Goal: Task Accomplishment & Management: Use online tool/utility

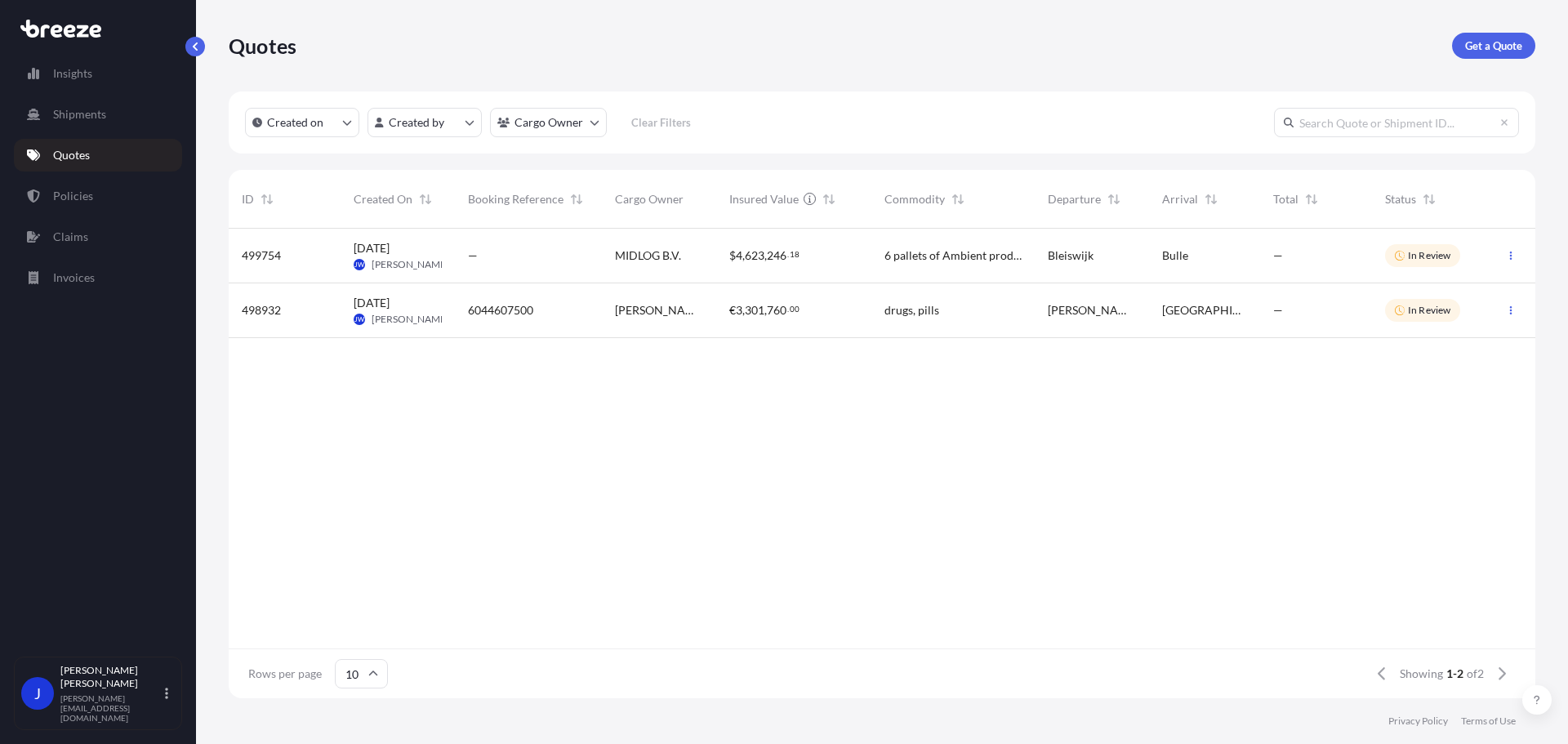
scroll to position [467, 1295]
click at [766, 251] on span "," at bounding box center [766, 256] width 2 height 12
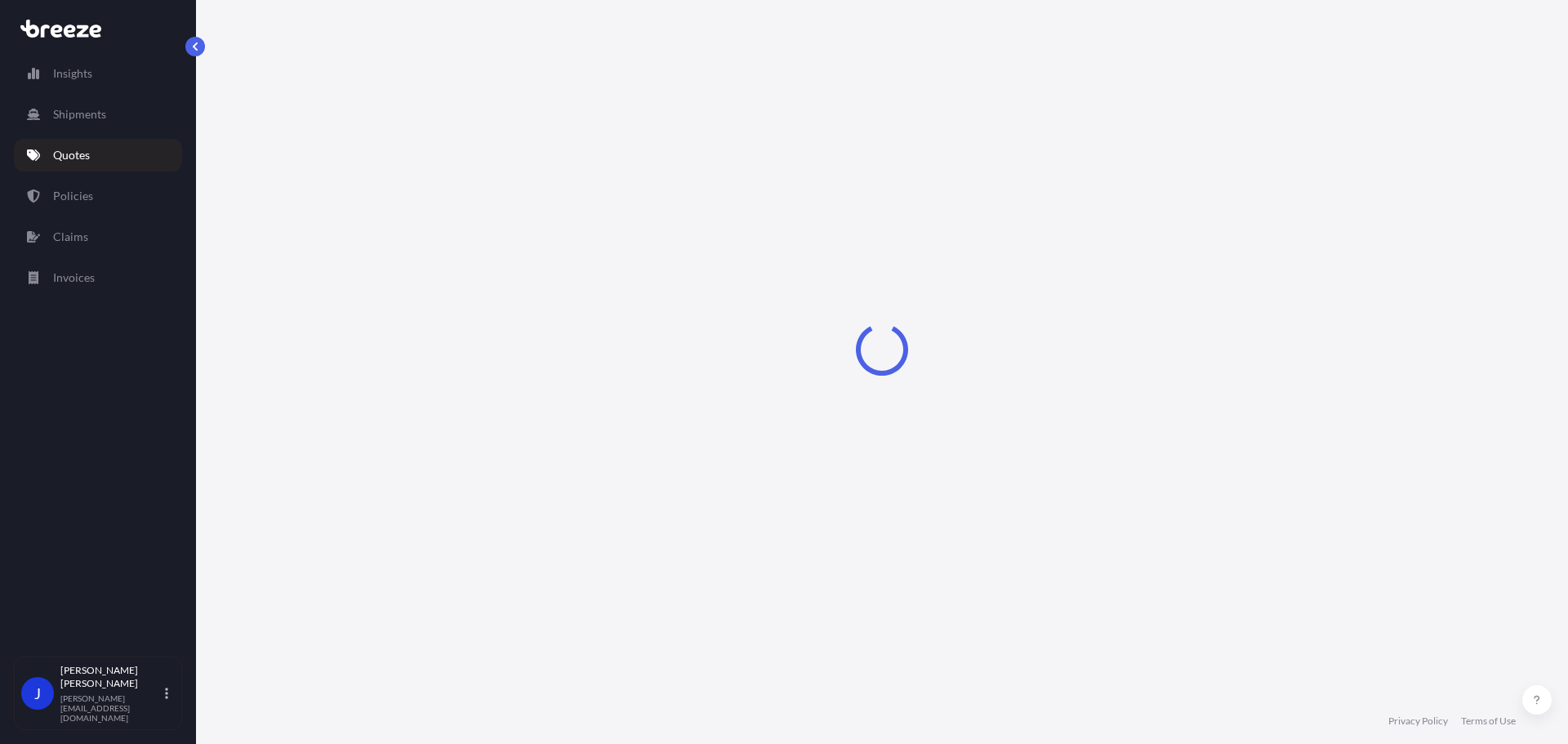
select select "Road"
select select "2"
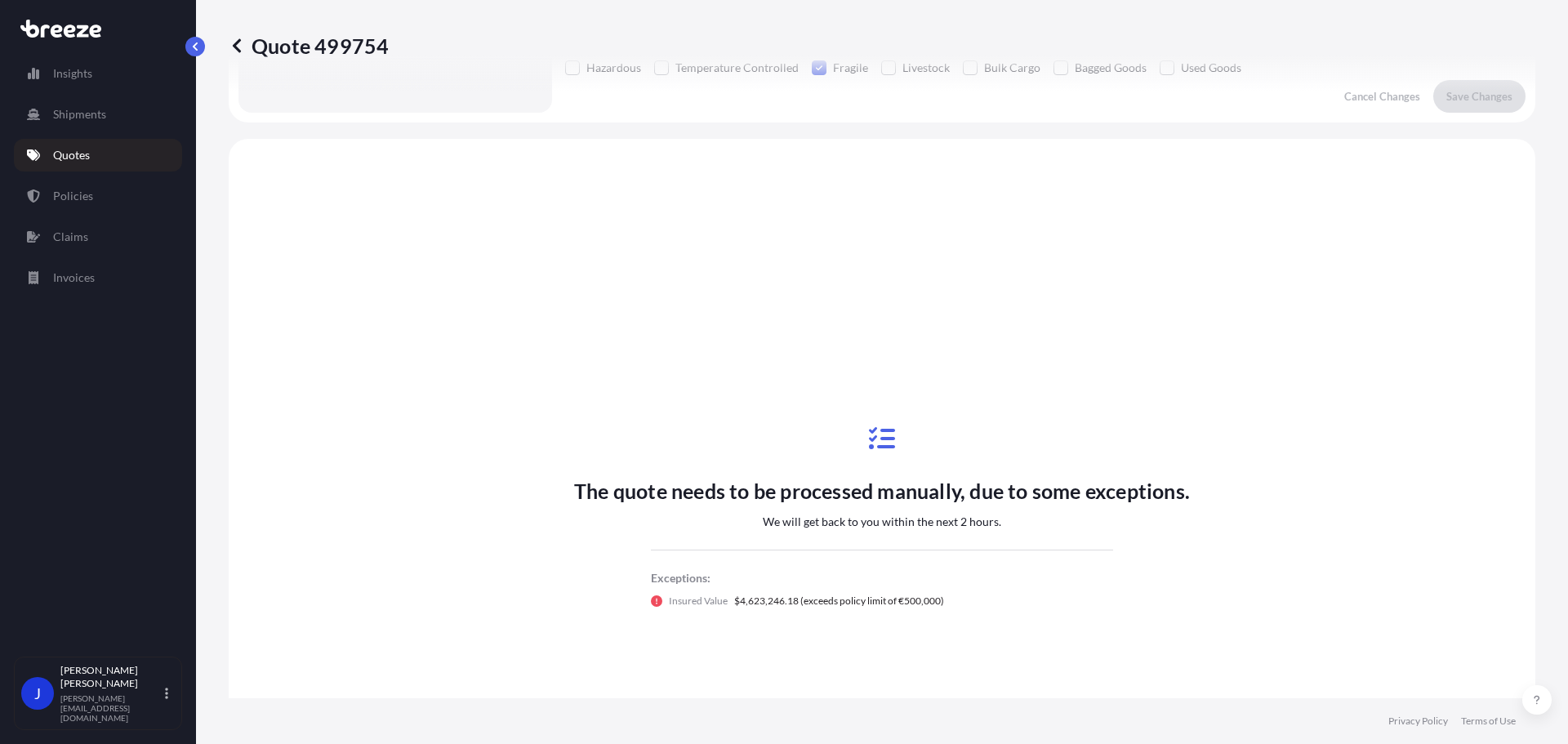
scroll to position [491, 0]
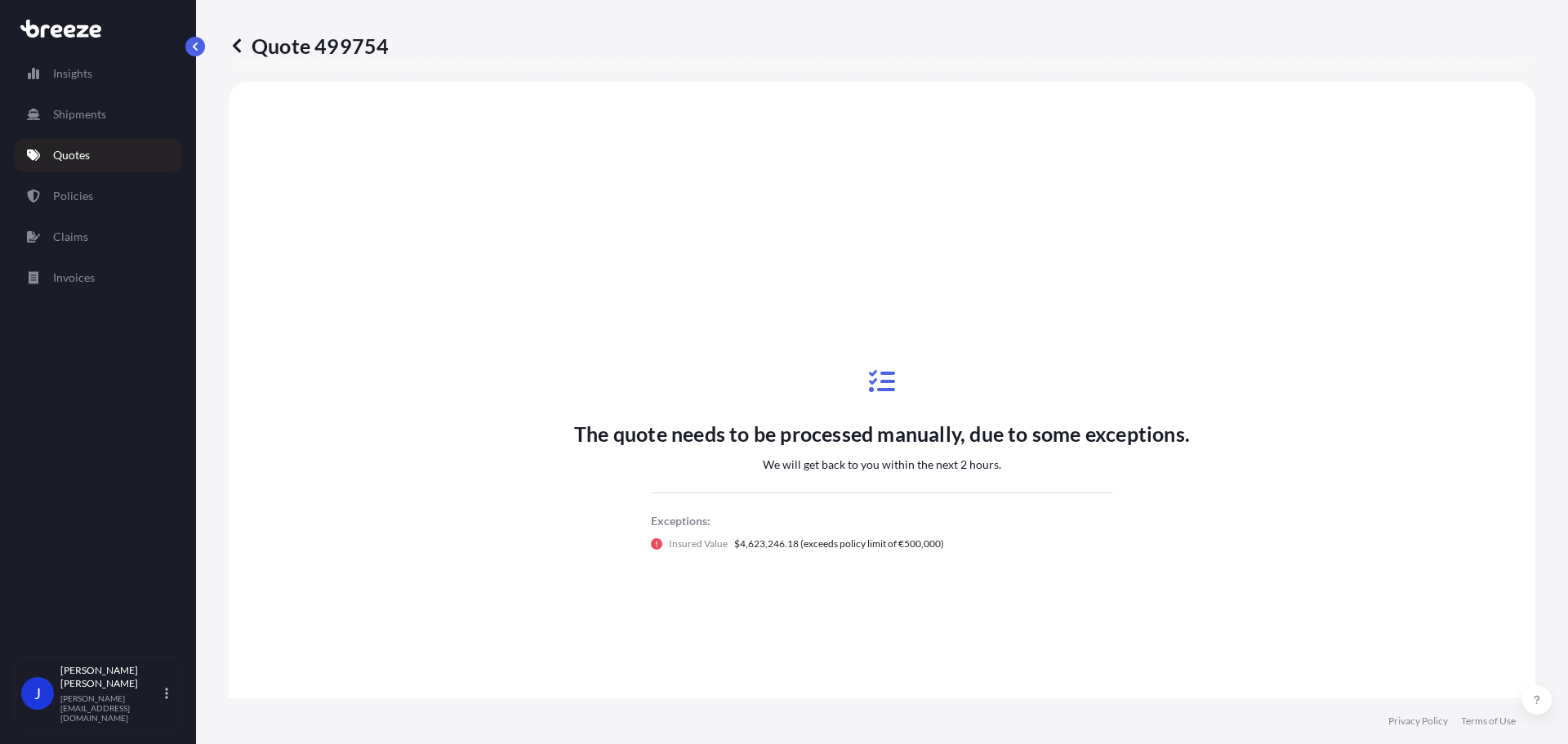
click at [86, 132] on div "Insights Shipments Quotes Policies Claims Invoices" at bounding box center [98, 349] width 168 height 614
click at [72, 165] on link "Quotes" at bounding box center [98, 155] width 168 height 33
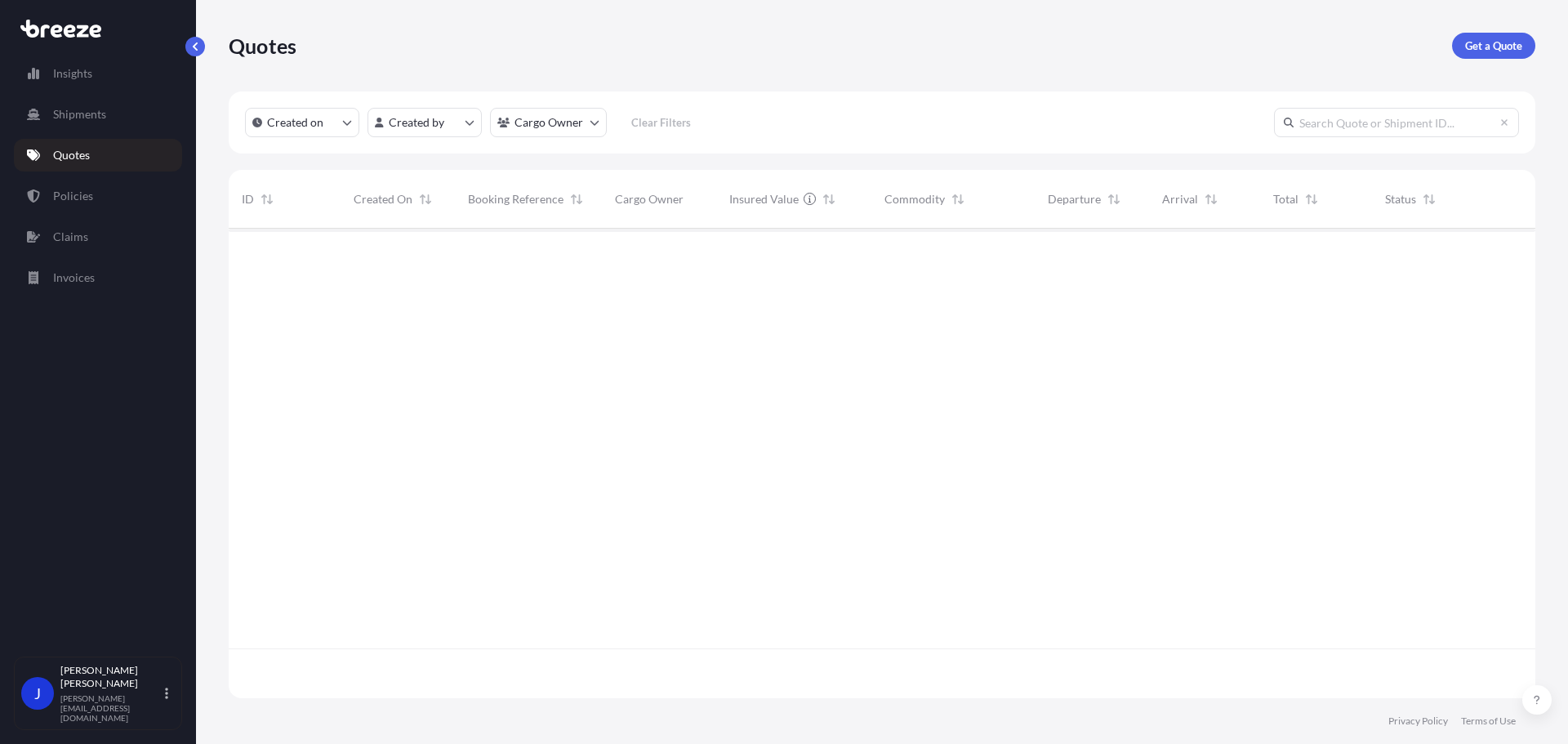
scroll to position [467, 1295]
